Goal: Transaction & Acquisition: Purchase product/service

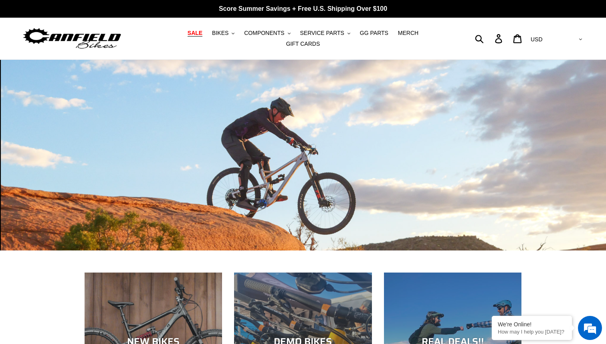
click at [188, 36] on span "SALE" at bounding box center [195, 33] width 15 height 7
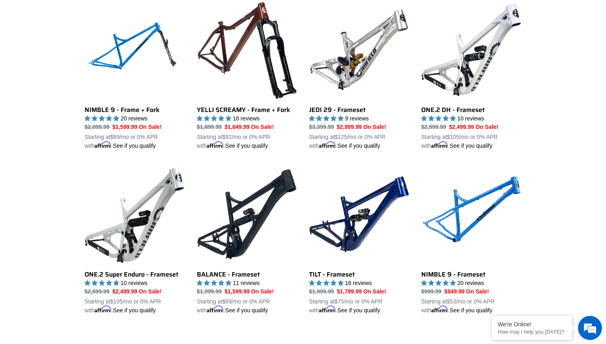
scroll to position [1073, 0]
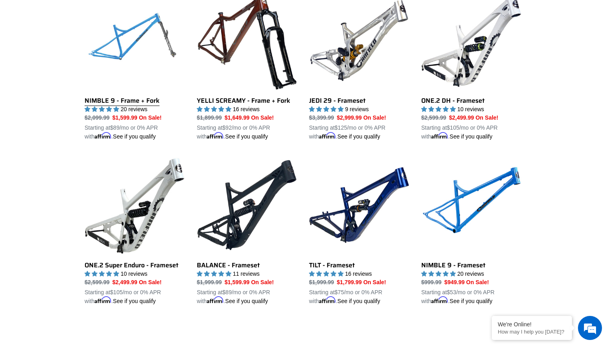
click at [132, 35] on link "NIMBLE 9 - Frame + Fork" at bounding box center [135, 65] width 100 height 150
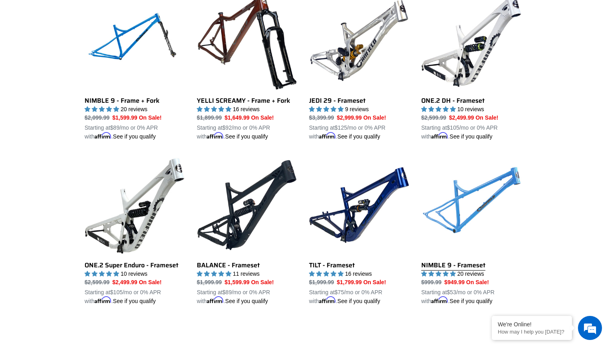
click at [465, 199] on link "NIMBLE 9 - Frameset" at bounding box center [471, 230] width 100 height 150
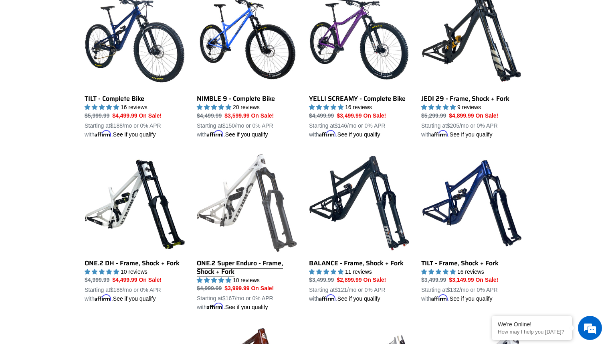
scroll to position [737, 0]
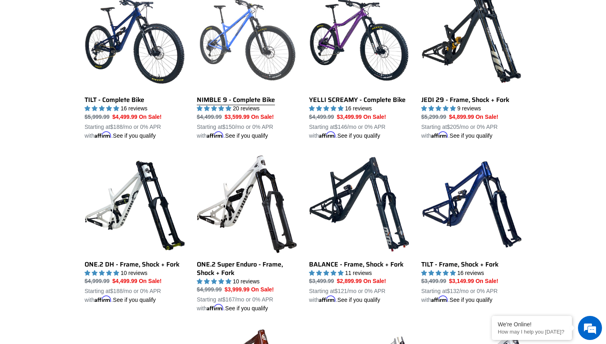
click at [225, 40] on link "NIMBLE 9 - Complete Bike" at bounding box center [247, 65] width 100 height 150
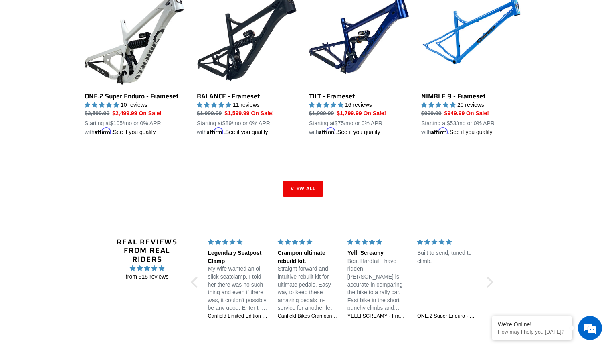
scroll to position [1242, 0]
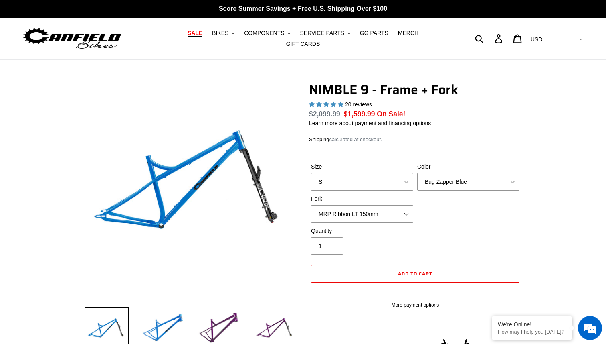
select select "highest-rating"
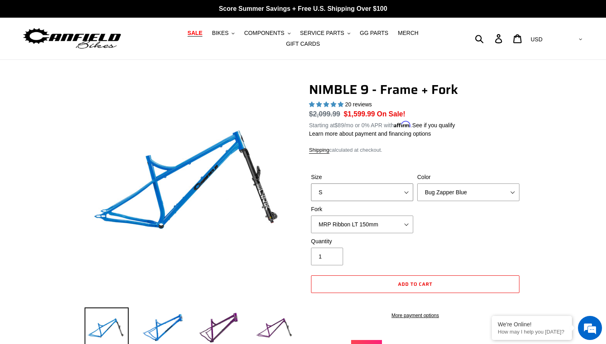
click at [383, 191] on select "S M L XL" at bounding box center [362, 192] width 102 height 18
select select "M"
click at [311, 183] on select "S M L XL" at bounding box center [362, 192] width 102 height 18
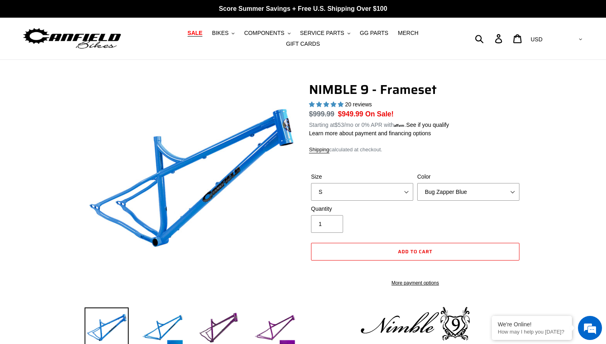
select select "highest-rating"
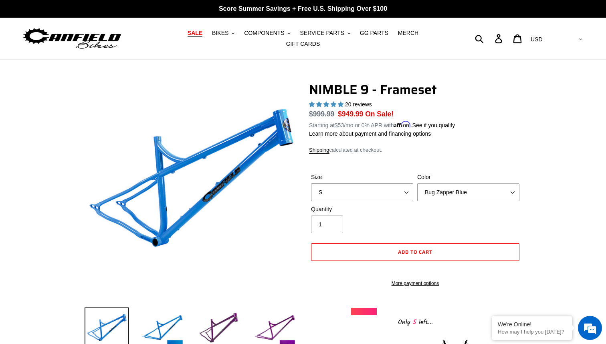
click at [386, 183] on select "S M L XL" at bounding box center [362, 192] width 102 height 18
select select "M"
click at [311, 183] on select "S M L XL" at bounding box center [362, 192] width 102 height 18
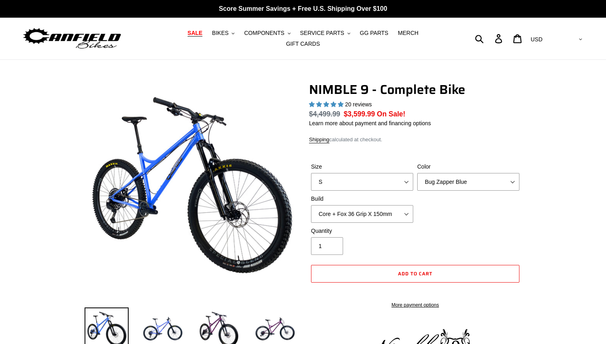
select select "highest-rating"
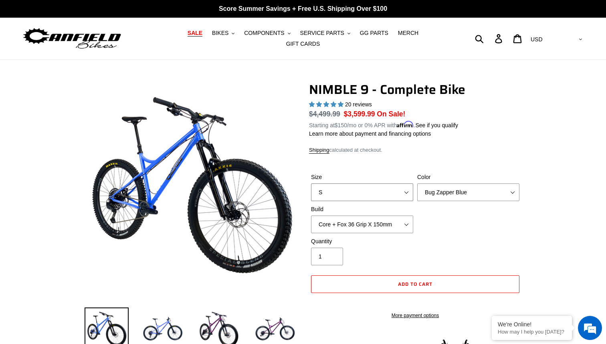
click at [363, 192] on select "S M L XL" at bounding box center [362, 192] width 102 height 18
select select "M"
click at [311, 183] on select "S M L XL" at bounding box center [362, 192] width 102 height 18
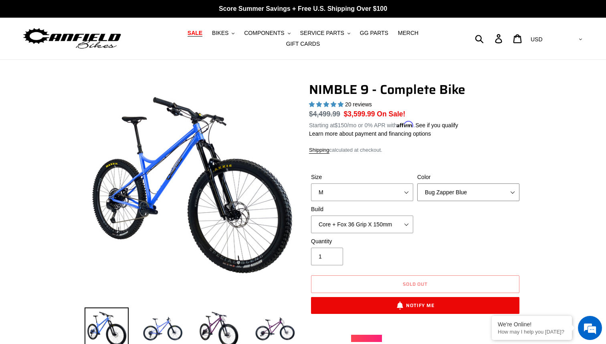
click at [444, 194] on select "Bug Zapper Blue Purple Haze - Sold Out Galaxy Black" at bounding box center [468, 192] width 102 height 18
click at [417, 183] on select "Bug Zapper Blue Purple Haze - Sold Out Galaxy Black" at bounding box center [468, 192] width 102 height 18
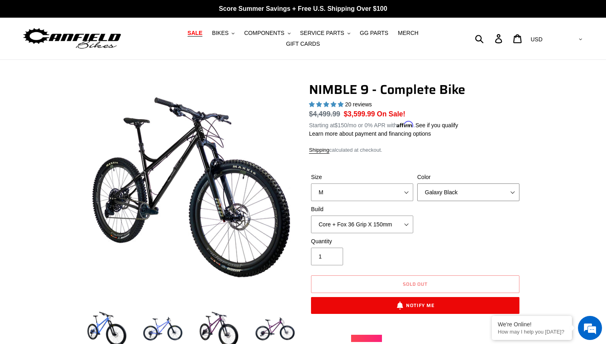
click at [437, 183] on select "Bug Zapper Blue Purple Haze - Sold Out Galaxy Black" at bounding box center [468, 192] width 102 height 18
click at [417, 183] on select "Bug Zapper Blue Purple Haze - Sold Out Galaxy Black" at bounding box center [468, 192] width 102 height 18
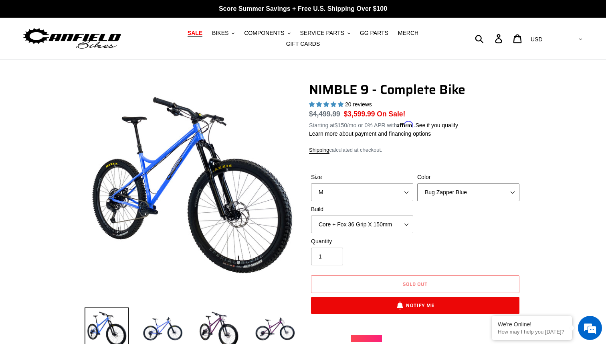
click at [436, 186] on select "Bug Zapper Blue Purple Haze - Sold Out Galaxy Black" at bounding box center [468, 192] width 102 height 18
click at [417, 183] on select "Bug Zapper Blue Purple Haze - Sold Out Galaxy Black" at bounding box center [468, 192] width 102 height 18
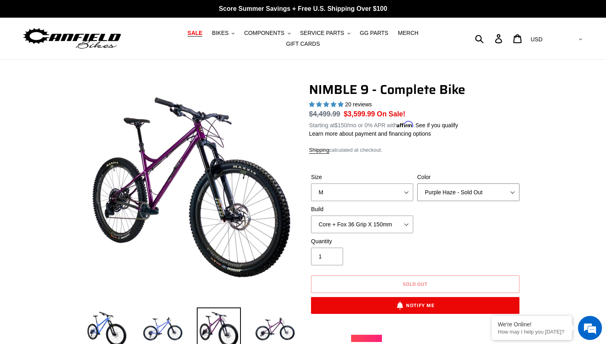
click at [434, 184] on select "Bug Zapper Blue Purple Haze - Sold Out Galaxy Black" at bounding box center [468, 192] width 102 height 18
select select "Galaxy Black"
click at [417, 183] on select "Bug Zapper Blue Purple Haze - Sold Out Galaxy Black" at bounding box center [468, 192] width 102 height 18
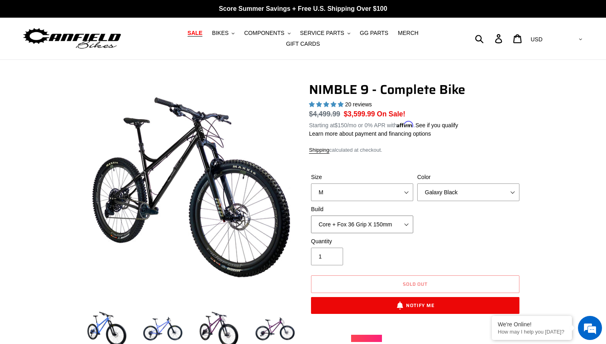
click at [354, 220] on select "Core + Fox 36 Grip X 150mm Pro + Fox 36 Grip X 150mm Core + RockShox Lyrik Ulti…" at bounding box center [362, 224] width 102 height 18
click at [311, 215] on select "Core + Fox 36 Grip X 150mm Pro + Fox 36 Grip X 150mm Core + RockShox Lyrik Ulti…" at bounding box center [362, 224] width 102 height 18
click at [365, 219] on select "Core + Fox 36 Grip X 150mm Pro + Fox 36 Grip X 150mm Core + RockShox Lyrik Ulti…" at bounding box center [362, 224] width 102 height 18
click at [311, 215] on select "Core + Fox 36 Grip X 150mm Pro + Fox 36 Grip X 150mm Core + RockShox Lyrik Ulti…" at bounding box center [362, 224] width 102 height 18
click at [365, 215] on select "Core + Fox 36 Grip X 150mm Pro + Fox 36 Grip X 150mm Core + RockShox Lyrik Ulti…" at bounding box center [362, 224] width 102 height 18
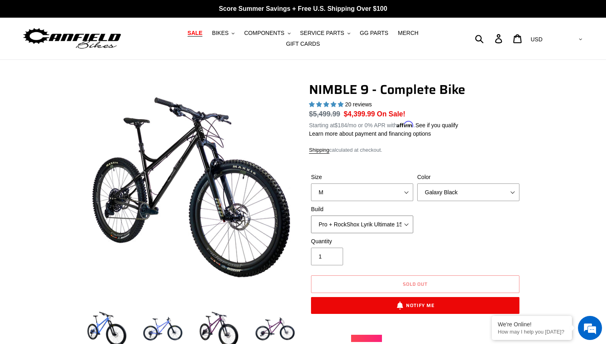
select select "Core + RockShox Lyrik Ultimate 150mm"
click at [311, 215] on select "Core + Fox 36 Grip X 150mm Pro + Fox 36 Grip X 150mm Core + RockShox Lyrik Ulti…" at bounding box center [362, 224] width 102 height 18
click at [368, 195] on select "S M L XL" at bounding box center [362, 192] width 102 height 18
click at [311, 183] on select "S M L XL" at bounding box center [362, 192] width 102 height 18
click at [369, 186] on select "S M L XL" at bounding box center [362, 192] width 102 height 18
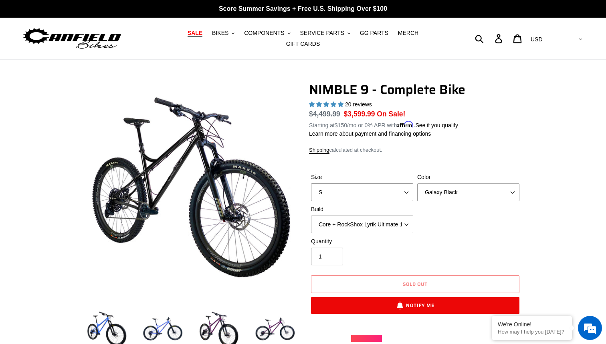
click at [311, 183] on select "S M L XL" at bounding box center [362, 192] width 102 height 18
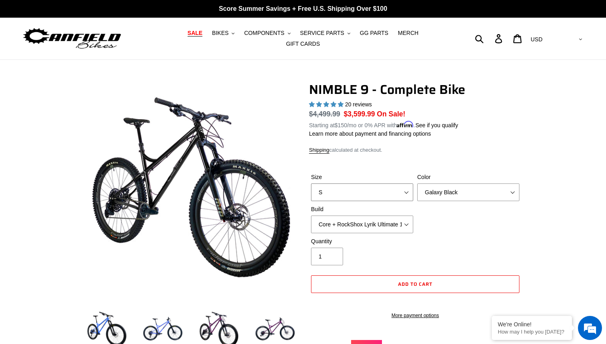
click at [369, 189] on select "S M L XL" at bounding box center [362, 192] width 102 height 18
click at [311, 183] on select "S M L XL" at bounding box center [362, 192] width 102 height 18
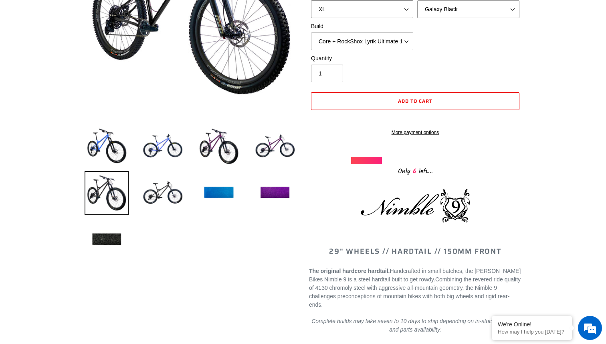
scroll to position [118, 0]
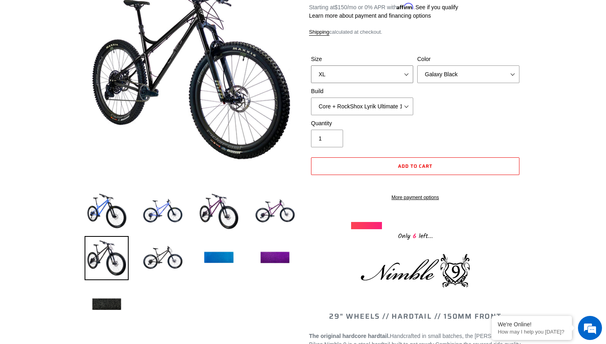
click at [378, 77] on select "S M L XL" at bounding box center [362, 74] width 102 height 18
select select "M"
click at [311, 65] on select "S M L XL" at bounding box center [362, 74] width 102 height 18
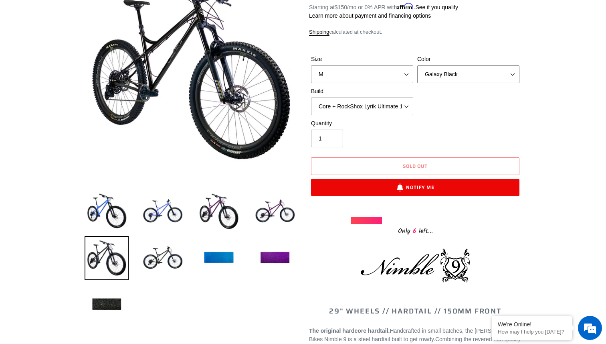
click at [445, 68] on select "Bug Zapper Blue Purple Haze - Sold Out Galaxy Black" at bounding box center [468, 74] width 102 height 18
click at [417, 65] on select "Bug Zapper Blue Purple Haze - Sold Out Galaxy Black" at bounding box center [468, 74] width 102 height 18
click at [444, 65] on select "Bug Zapper Blue Purple Haze - Sold Out Galaxy Black" at bounding box center [468, 74] width 102 height 18
click at [417, 65] on select "Bug Zapper Blue Purple Haze - Sold Out Galaxy Black" at bounding box center [468, 74] width 102 height 18
click at [443, 67] on select "Bug Zapper Blue Purple Haze - Sold Out Galaxy Black" at bounding box center [468, 74] width 102 height 18
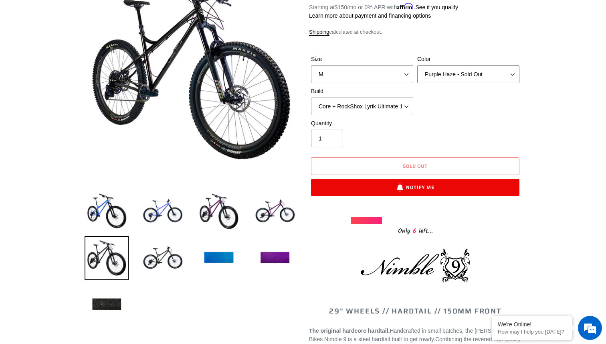
select select "Galaxy Black"
click at [417, 65] on select "Bug Zapper Blue Purple Haze - Sold Out Galaxy Black" at bounding box center [468, 74] width 102 height 18
click at [363, 101] on select "Core + Fox 36 Grip X 150mm Pro + Fox 36 Grip X 150mm Core + RockShox Lyrik Ulti…" at bounding box center [362, 106] width 102 height 18
click at [311, 97] on select "Core + Fox 36 Grip X 150mm Pro + Fox 36 Grip X 150mm Core + RockShox Lyrik Ulti…" at bounding box center [362, 106] width 102 height 18
click at [366, 99] on select "Core + Fox 36 Grip X 150mm Pro + Fox 36 Grip X 150mm Core + RockShox Lyrik Ulti…" at bounding box center [362, 106] width 102 height 18
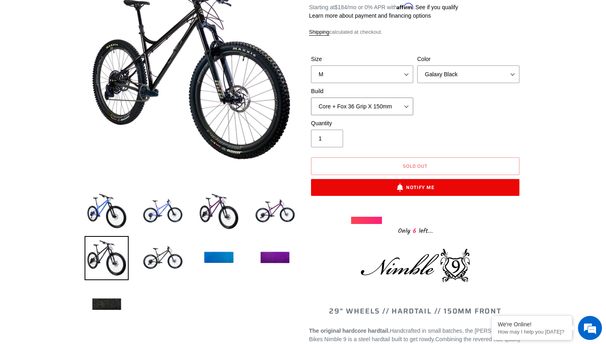
click at [311, 97] on select "Core + Fox 36 Grip X 150mm Pro + Fox 36 Grip X 150mm Core + RockShox Lyrik Ulti…" at bounding box center [362, 106] width 102 height 18
click at [381, 101] on select "Core + Fox 36 Grip X 150mm Pro + Fox 36 Grip X 150mm Core + RockShox Lyrik Ulti…" at bounding box center [362, 106] width 102 height 18
select select "Pro + Fox 36 Grip X 150mm"
click at [311, 97] on select "Core + Fox 36 Grip X 150mm Pro + Fox 36 Grip X 150mm Core + RockShox Lyrik Ulti…" at bounding box center [362, 106] width 102 height 18
click at [453, 70] on select "Bug Zapper Blue Purple Haze - Sold Out Galaxy Black" at bounding box center [468, 74] width 102 height 18
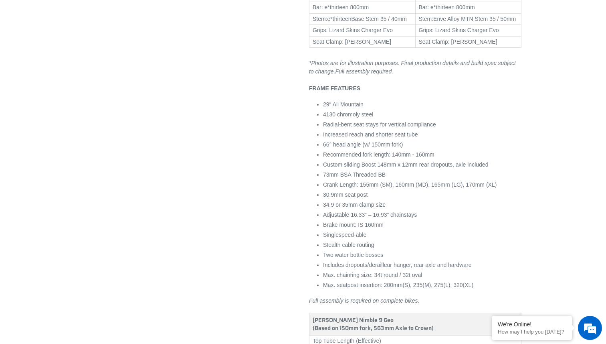
scroll to position [525, 0]
